Goal: Information Seeking & Learning: Learn about a topic

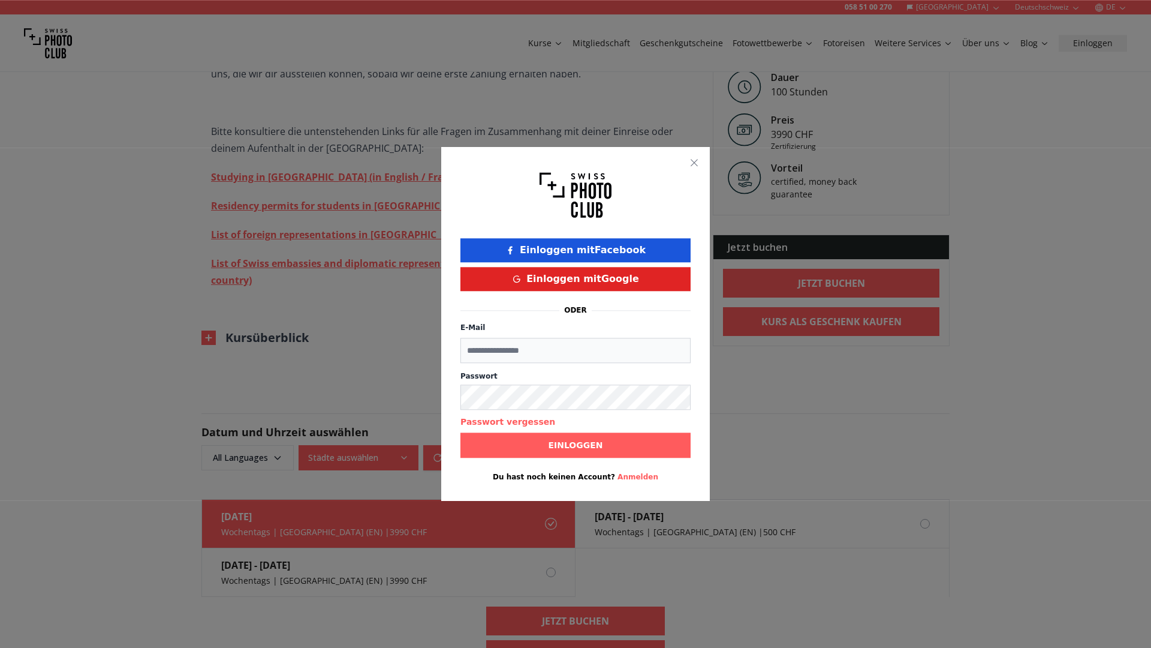
scroll to position [3050, 0]
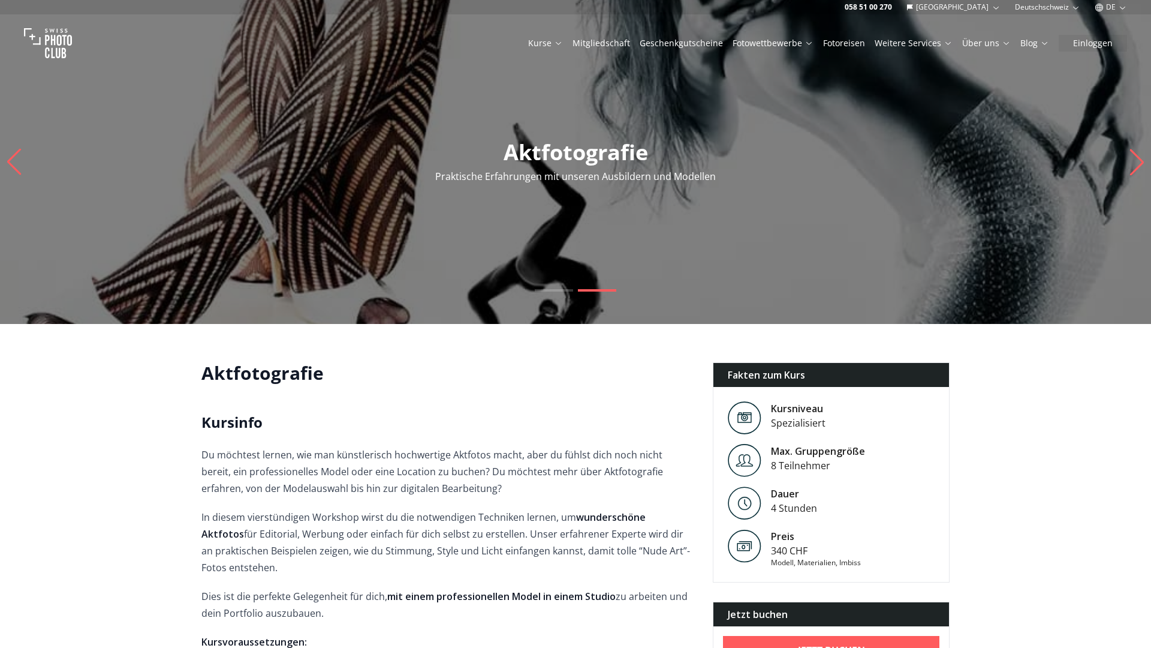
scroll to position [579, 0]
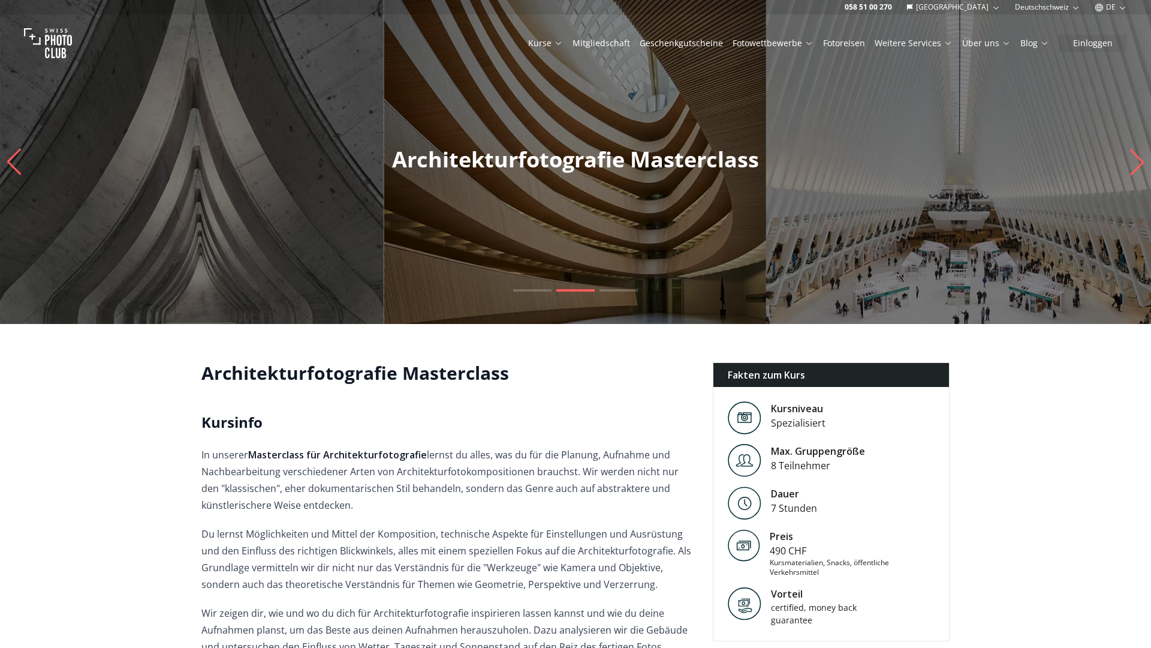
scroll to position [565, 0]
